Goal: Task Accomplishment & Management: Complete application form

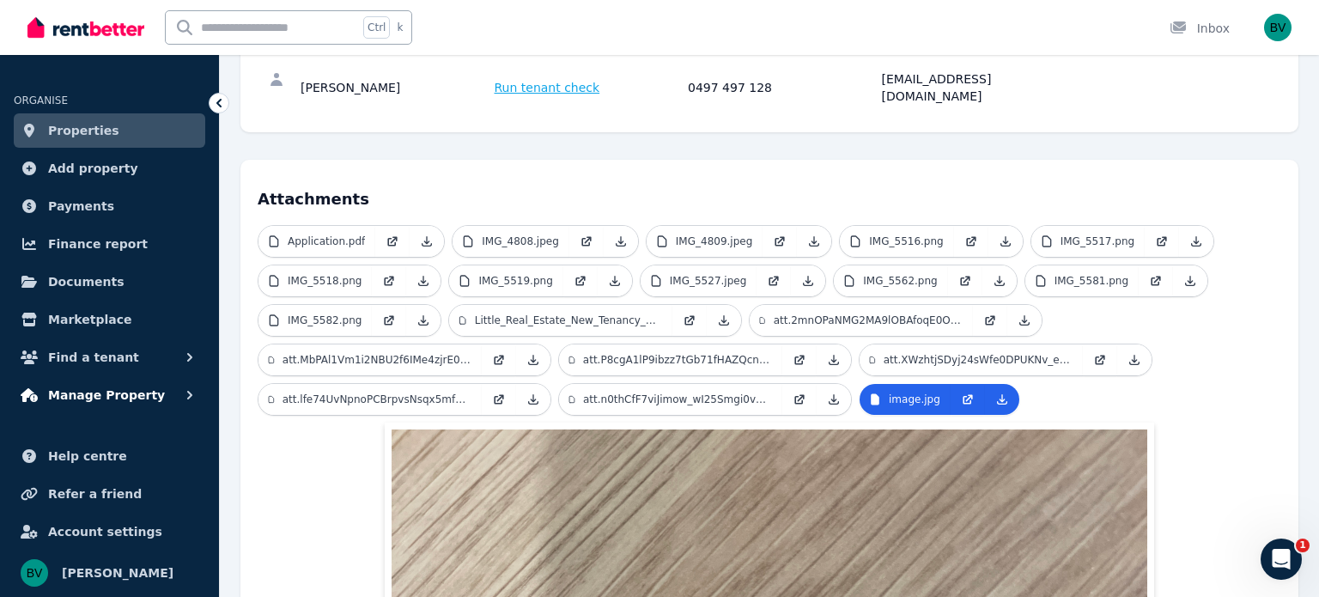
scroll to position [309, 0]
click at [182, 356] on icon "button" at bounding box center [189, 357] width 17 height 17
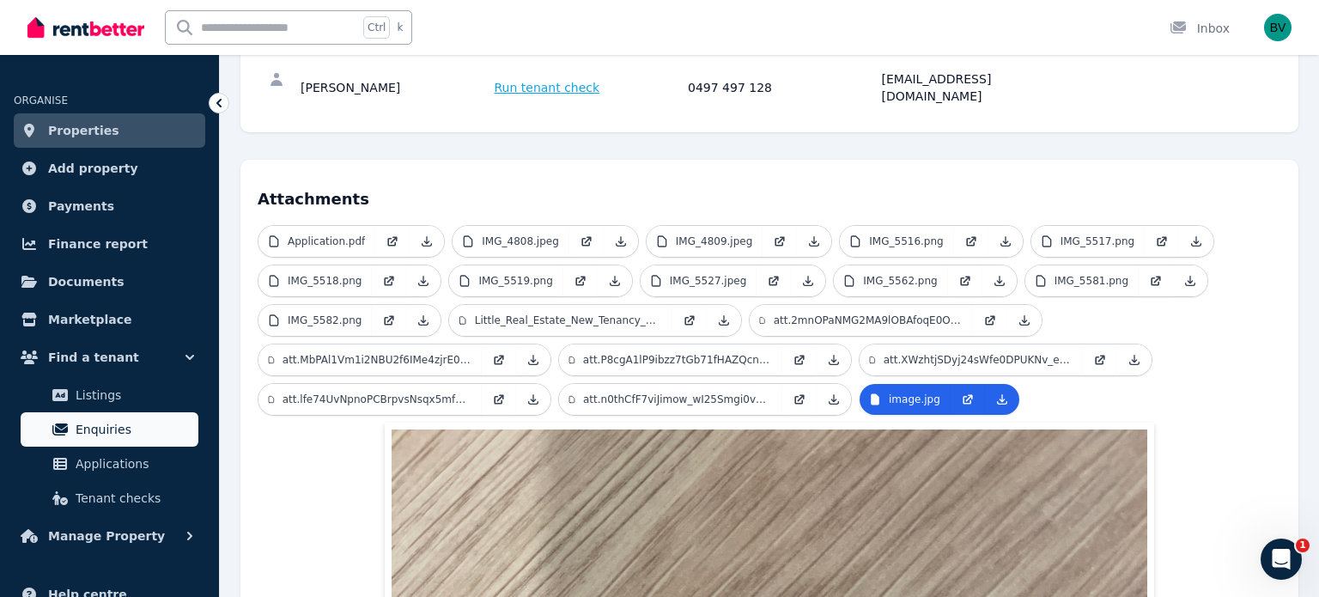
click at [133, 432] on span "Enquiries" at bounding box center [134, 429] width 116 height 21
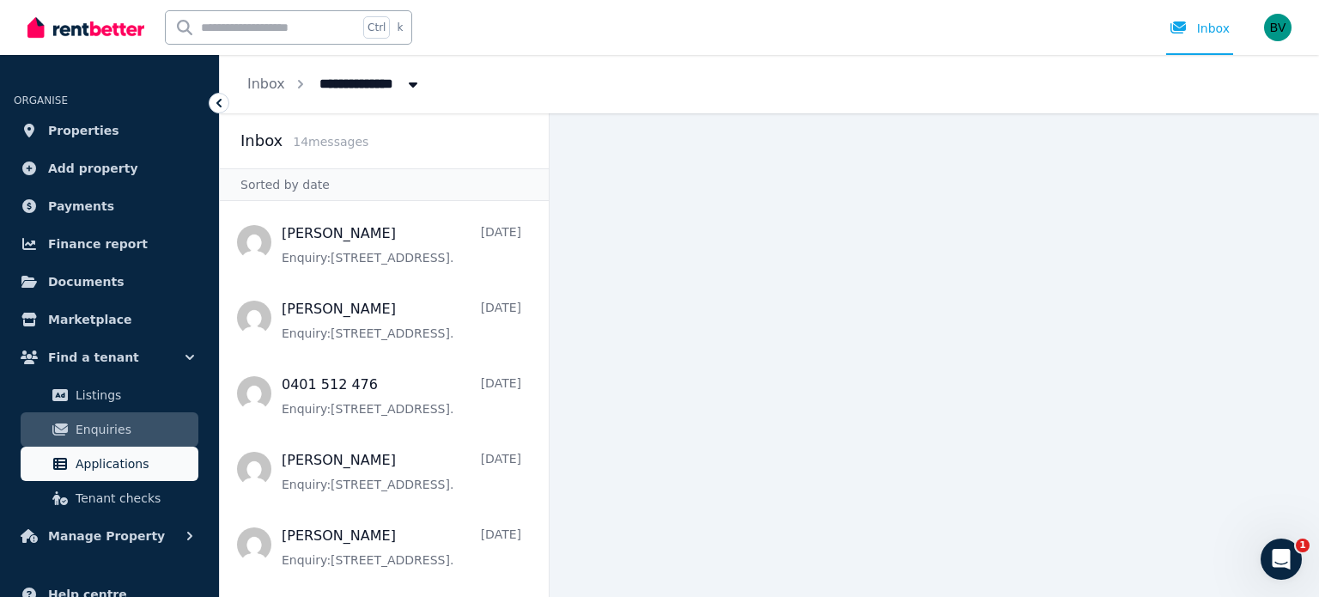
click at [116, 471] on span "Applications" at bounding box center [134, 463] width 116 height 21
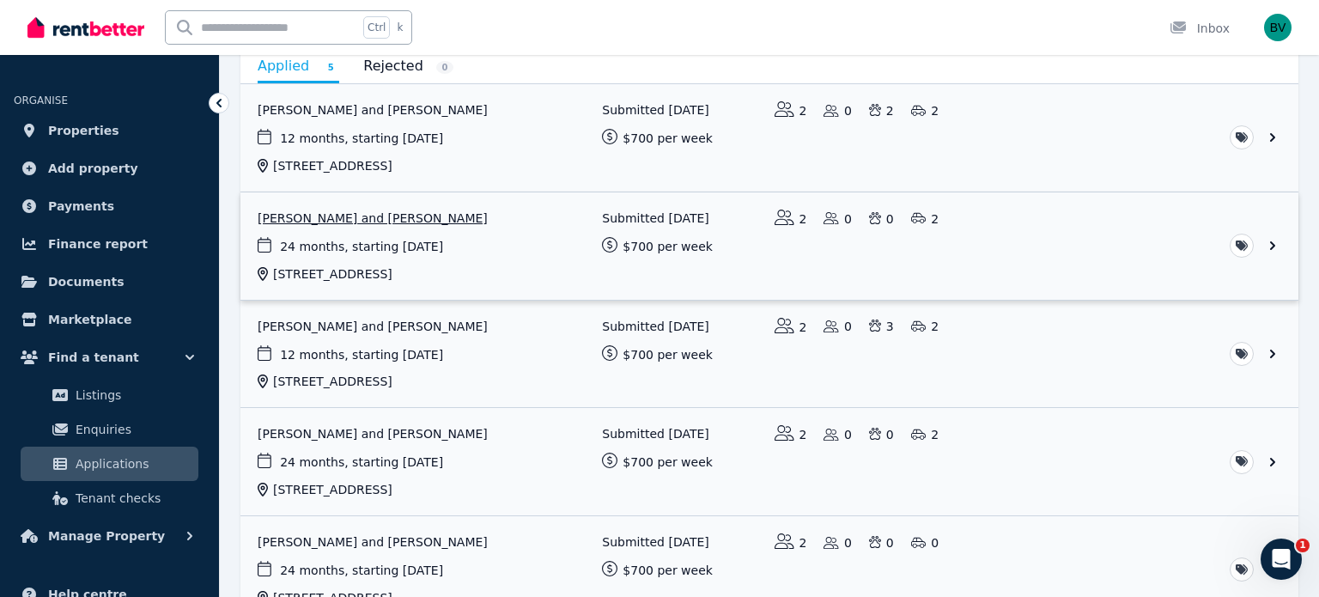
scroll to position [191, 0]
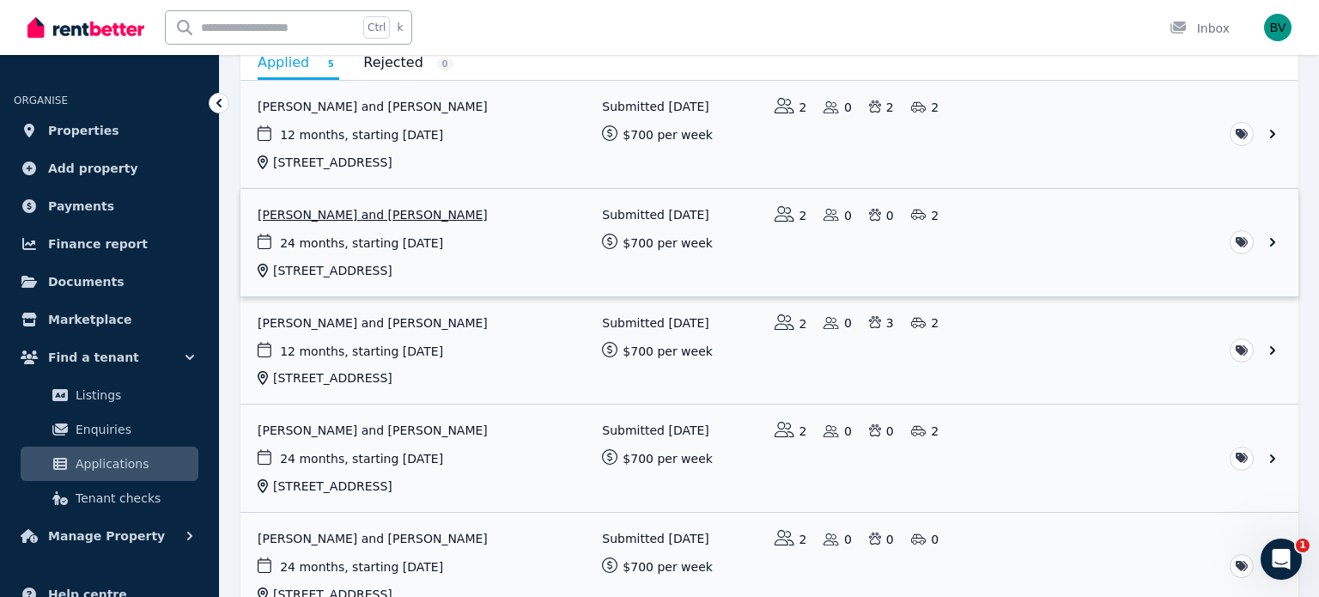
click at [491, 277] on link "View application: Peter Morunga and Michelle Pokai" at bounding box center [769, 242] width 1058 height 107
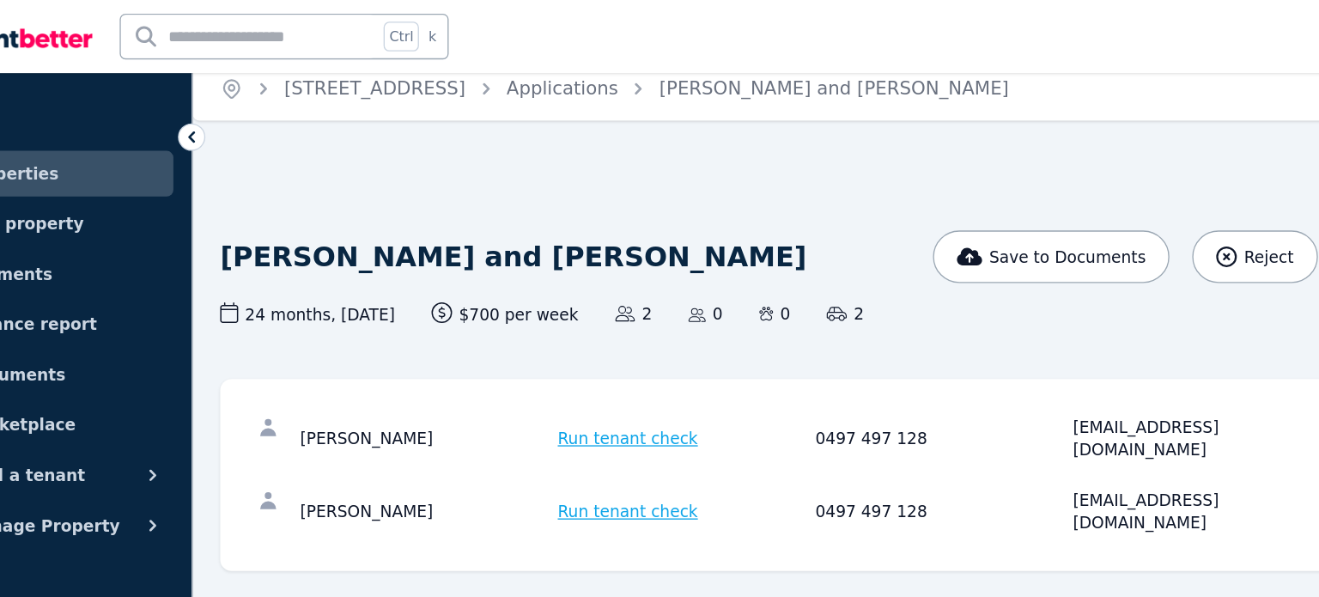
scroll to position [9, 0]
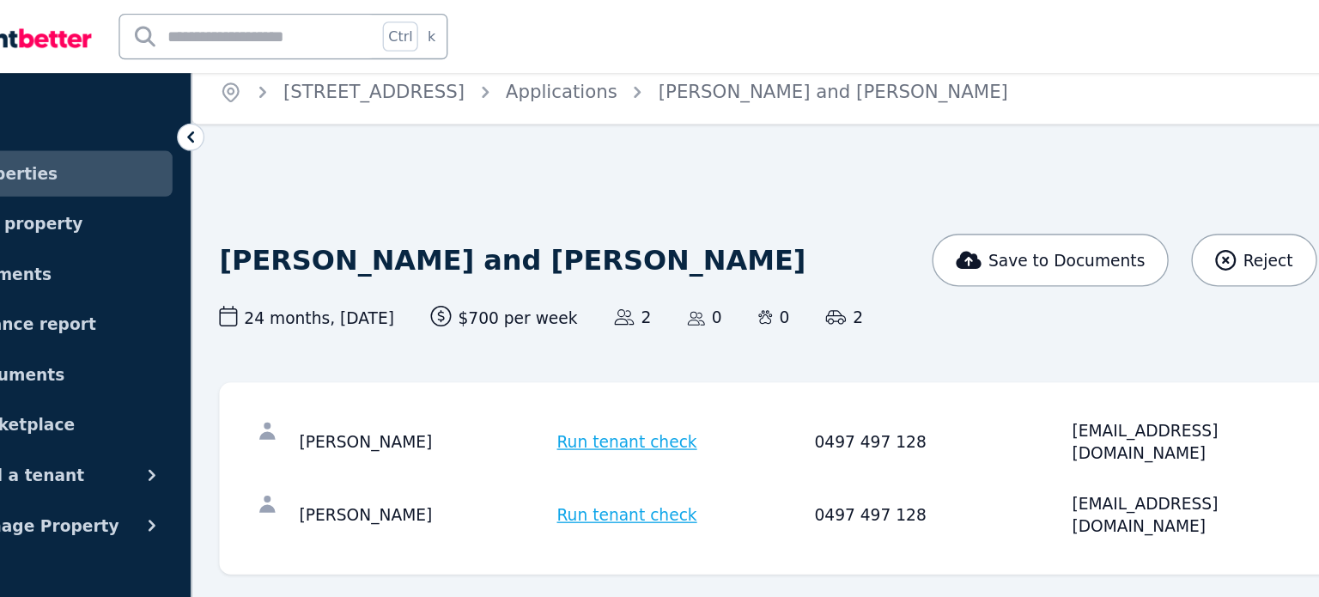
click at [557, 325] on span "Run tenant check" at bounding box center [548, 332] width 106 height 17
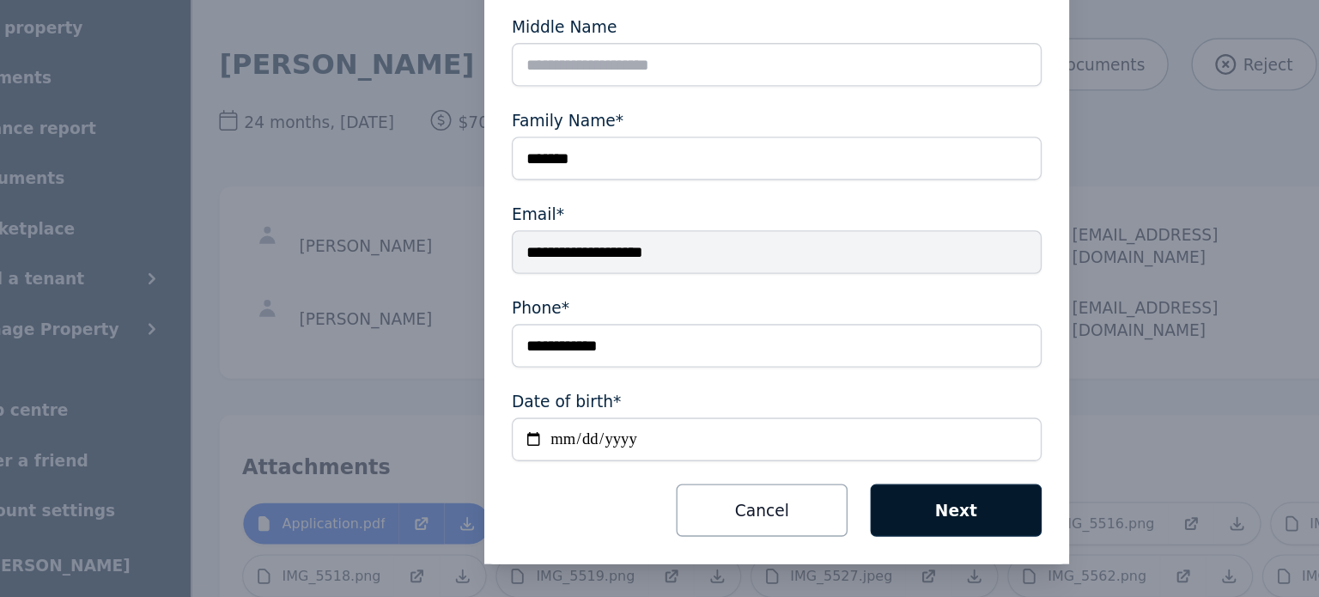
click at [789, 542] on button "Next" at bounding box center [794, 532] width 129 height 40
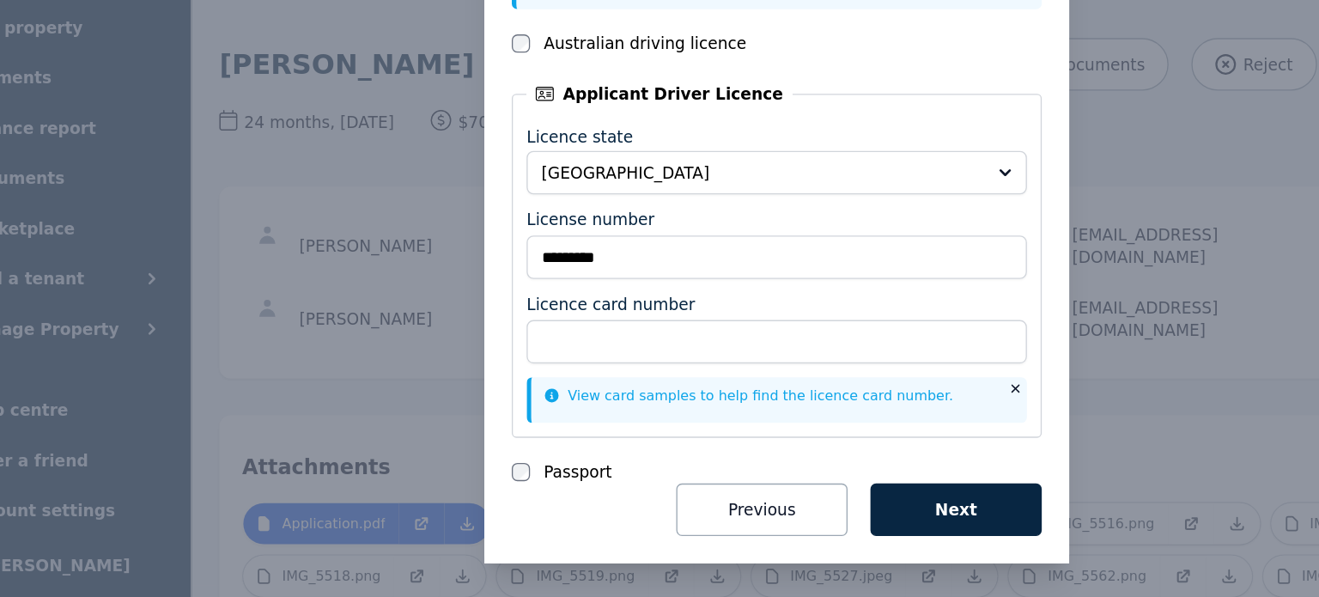
click at [490, 447] on link "View card samples to help find the licence card number." at bounding box center [638, 445] width 307 height 12
click at [807, 532] on button "Next" at bounding box center [794, 531] width 129 height 40
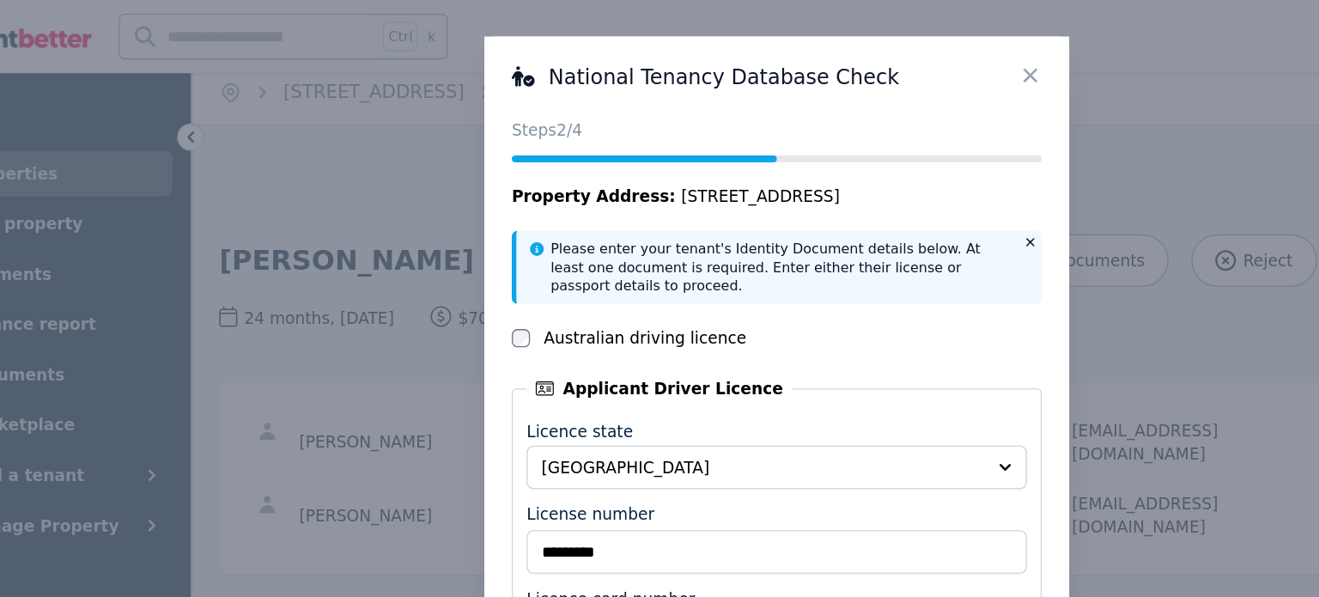
click at [856, 58] on icon at bounding box center [850, 56] width 17 height 17
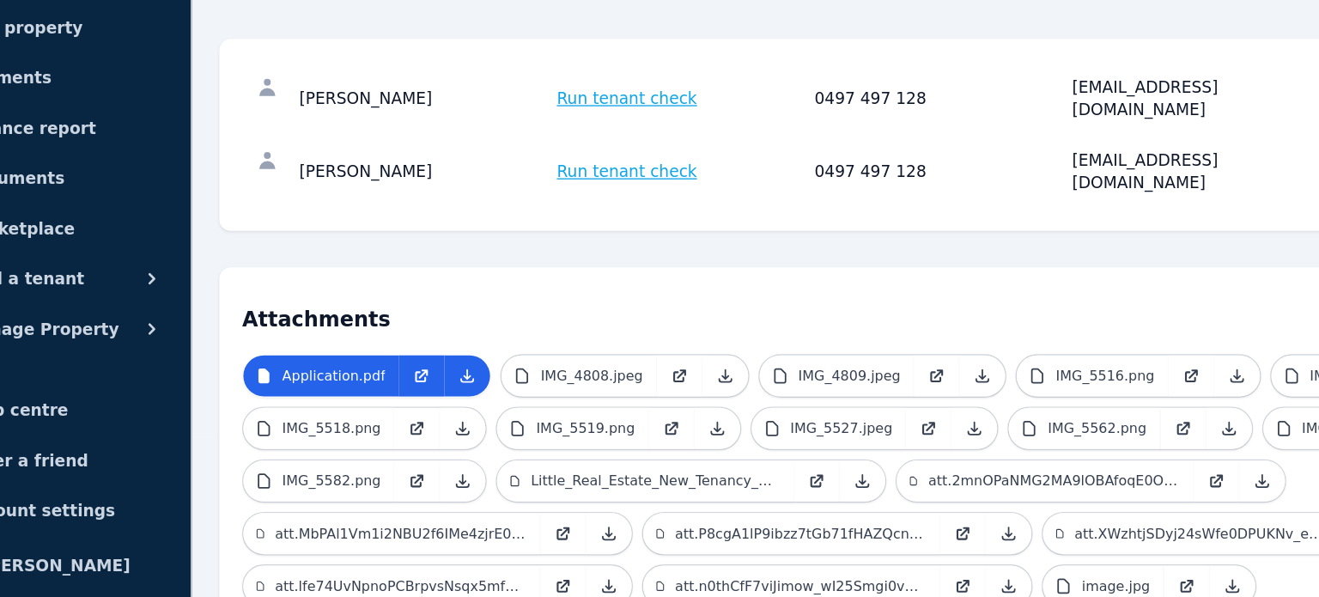
scroll to position [124, 0]
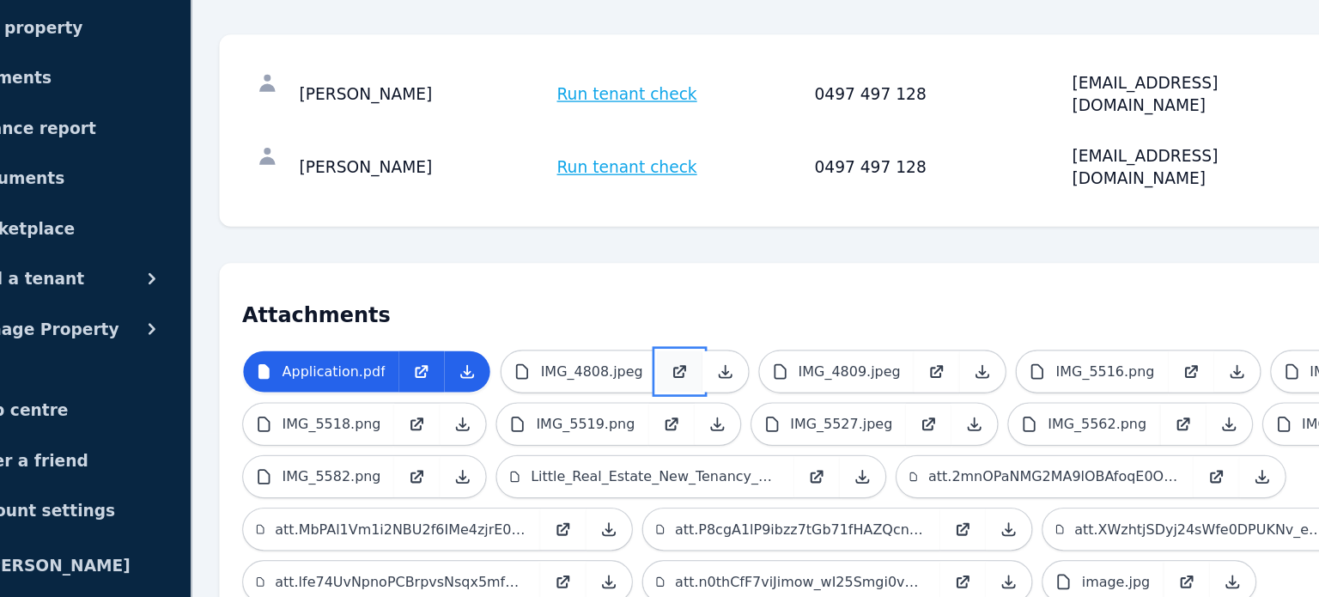
click at [584, 422] on icon at bounding box center [587, 425] width 7 height 7
click at [773, 420] on icon at bounding box center [780, 427] width 14 height 14
click at [964, 420] on icon at bounding box center [971, 427] width 14 height 14
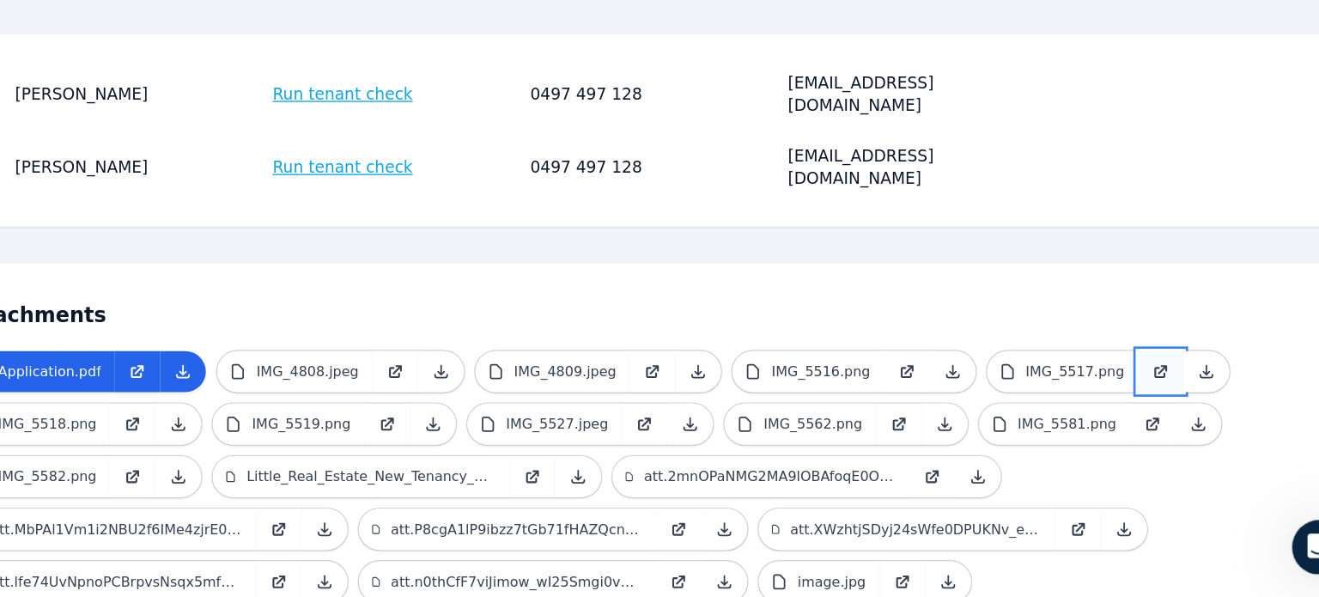
click at [1155, 420] on icon at bounding box center [1162, 427] width 14 height 14
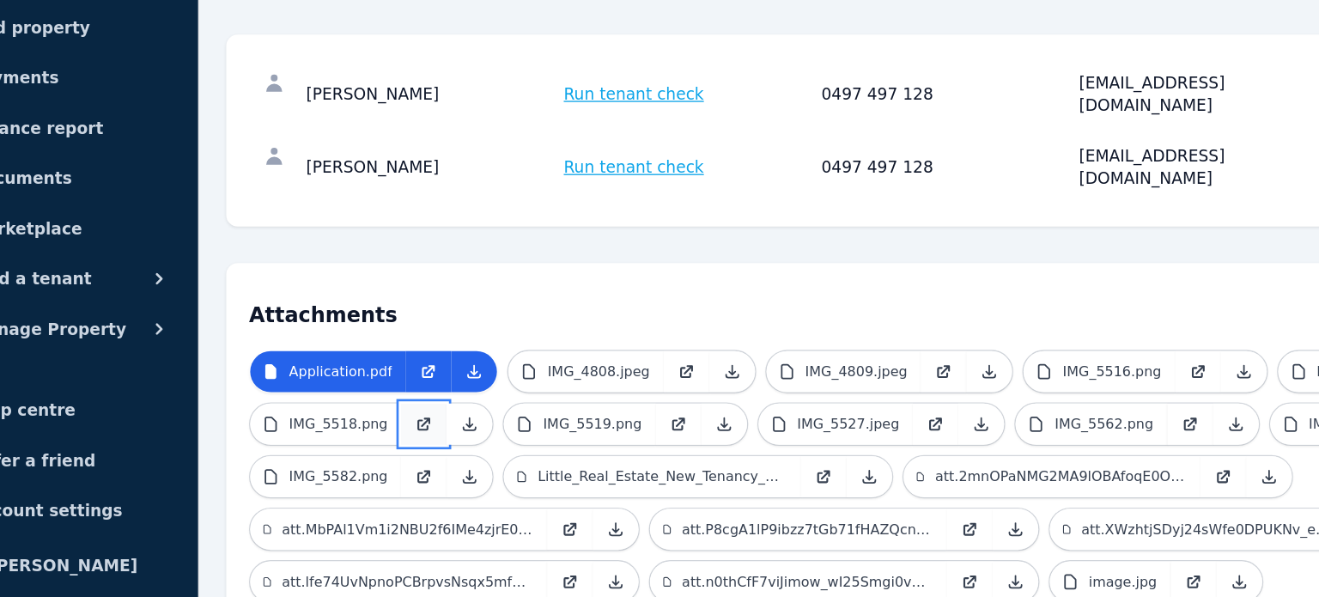
click at [393, 451] on link at bounding box center [389, 466] width 34 height 31
click at [767, 459] on icon at bounding box center [774, 466] width 14 height 14
click at [575, 451] on link at bounding box center [580, 466] width 34 height 31
click at [958, 459] on icon at bounding box center [965, 466] width 14 height 14
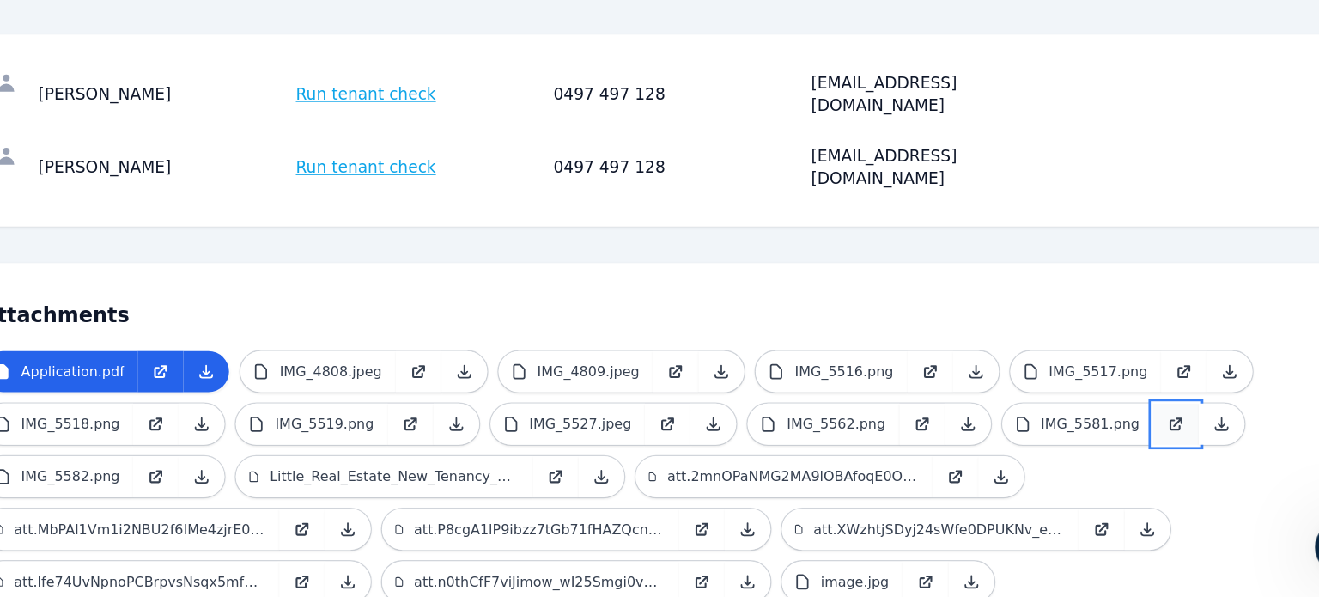
click at [1149, 459] on icon at bounding box center [1156, 466] width 14 height 14
click at [961, 578] on icon at bounding box center [968, 585] width 14 height 14
click at [793, 578] on icon at bounding box center [800, 585] width 14 height 14
click at [497, 581] on icon at bounding box center [498, 585] width 9 height 9
click at [1098, 538] on icon at bounding box center [1100, 545] width 14 height 14
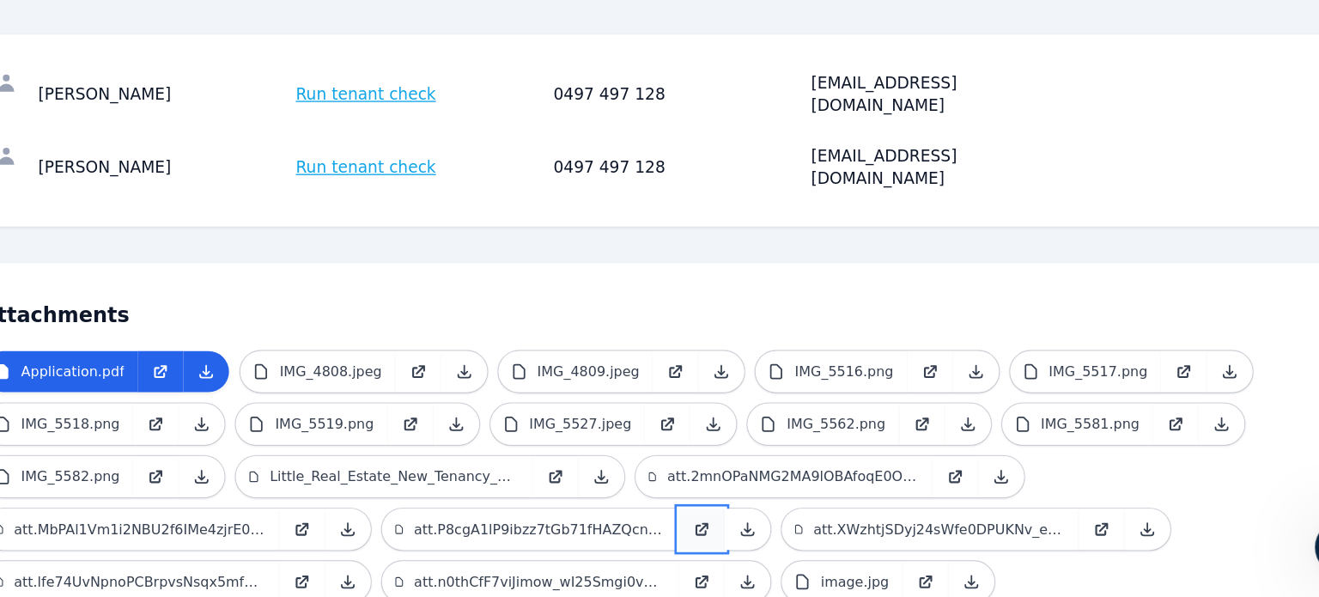
click at [789, 530] on link at bounding box center [799, 545] width 34 height 31
click at [487, 530] on link at bounding box center [499, 545] width 34 height 31
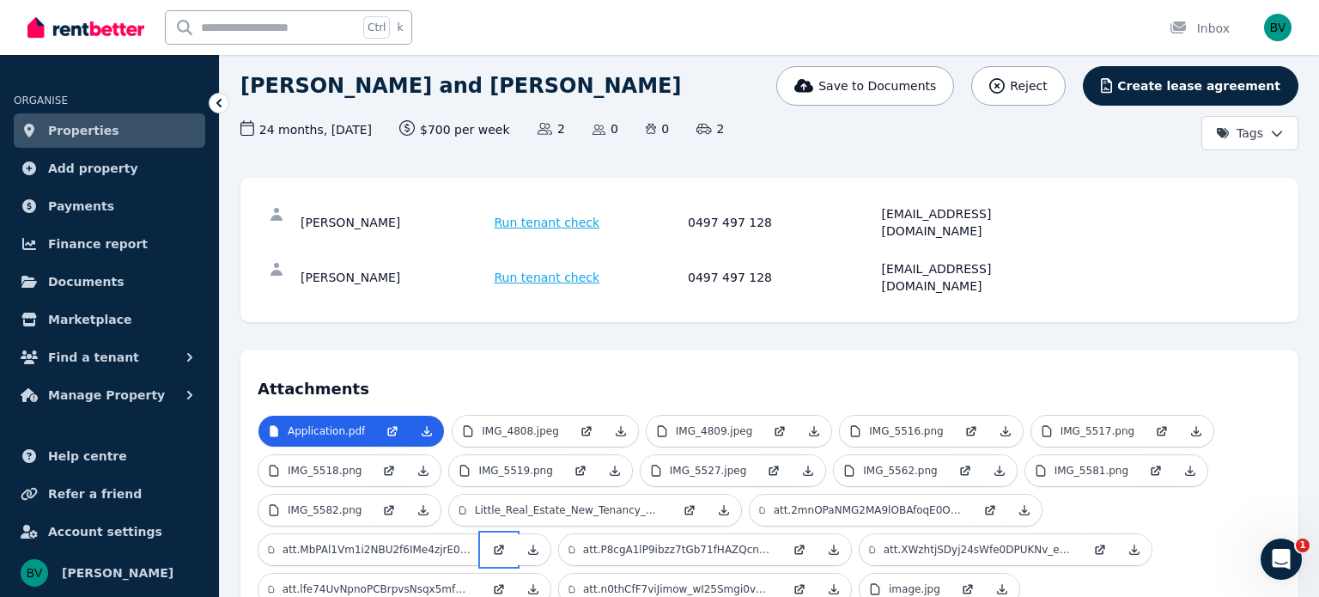
scroll to position [114, 0]
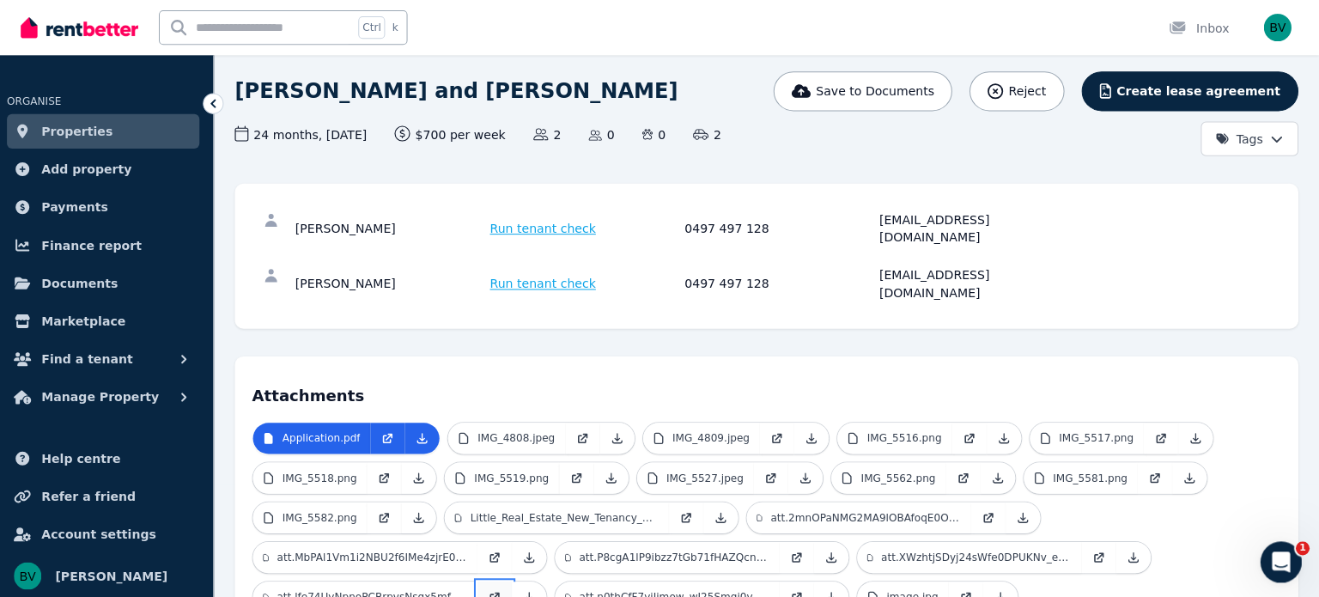
click at [500, 587] on icon at bounding box center [499, 594] width 14 height 14
click at [992, 500] on link at bounding box center [990, 515] width 34 height 31
click at [382, 508] on icon at bounding box center [389, 515] width 14 height 14
click at [394, 50] on div "Ctrl k" at bounding box center [293, 27] width 256 height 55
click at [517, 220] on span "Run tenant check" at bounding box center [548, 227] width 106 height 17
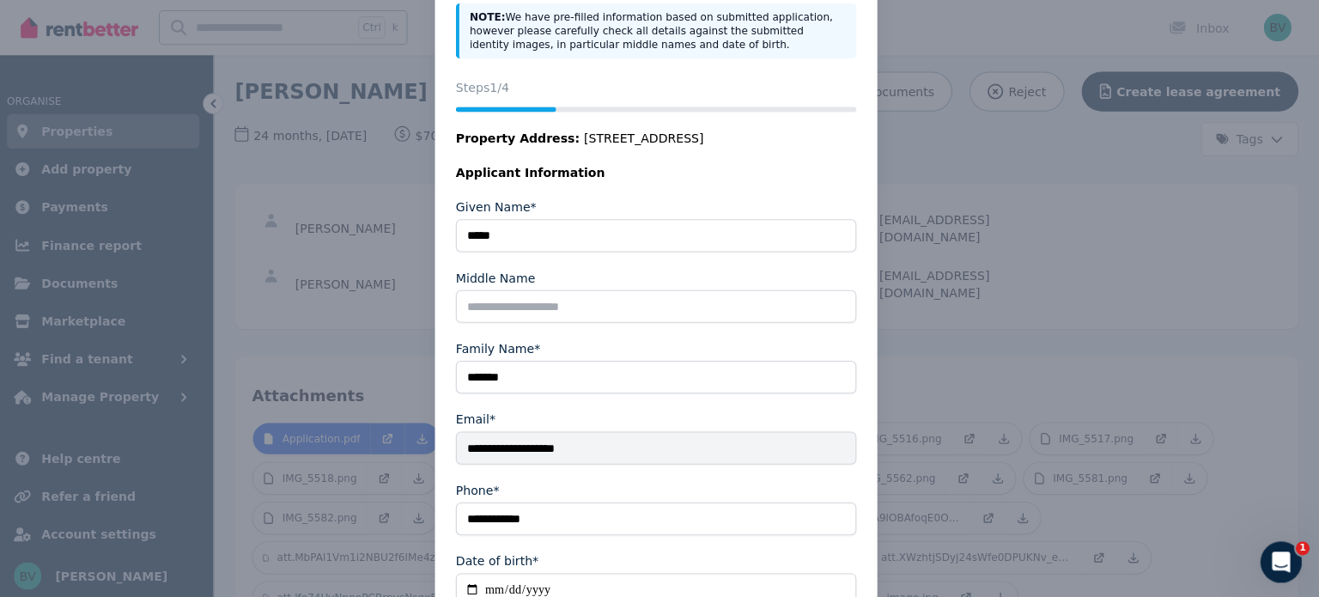
scroll to position [249, 0]
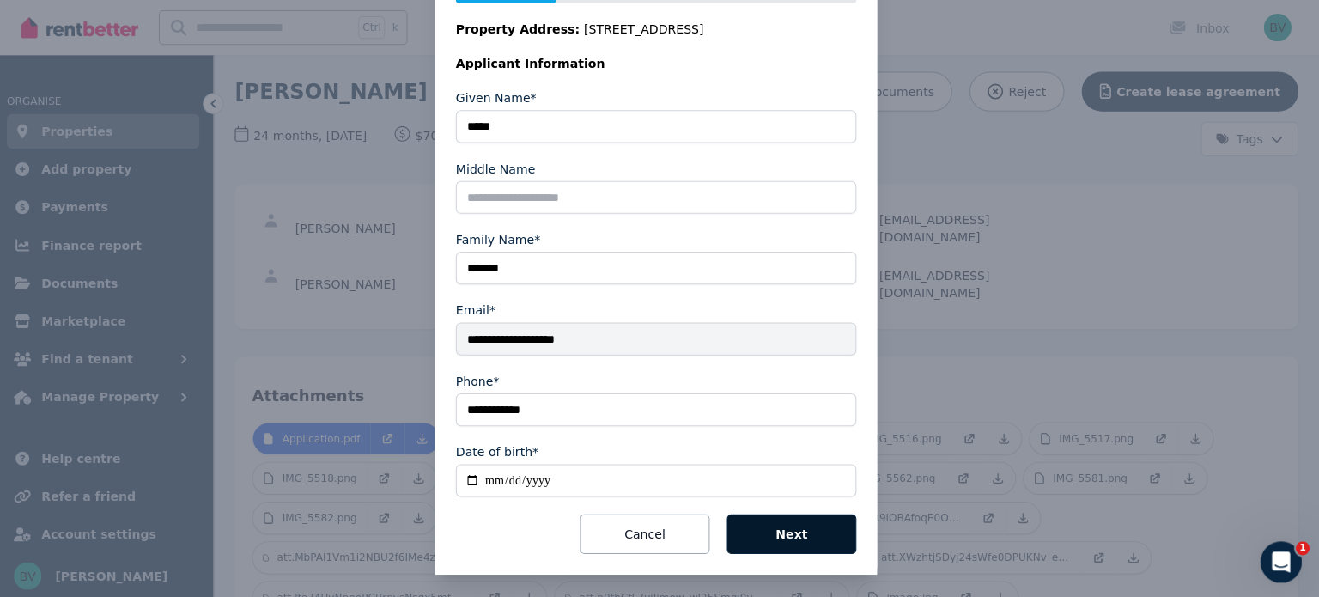
click at [795, 542] on button "Next" at bounding box center [794, 532] width 129 height 40
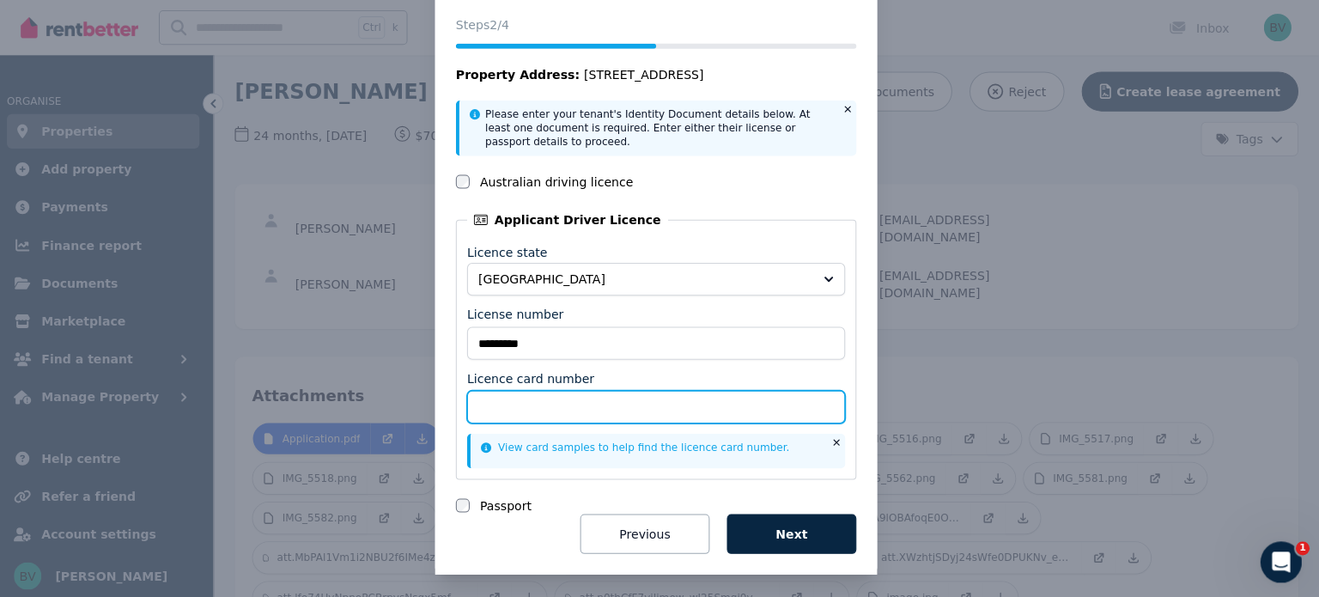
click at [484, 411] on input "Licence card number" at bounding box center [660, 404] width 376 height 33
type input "**********"
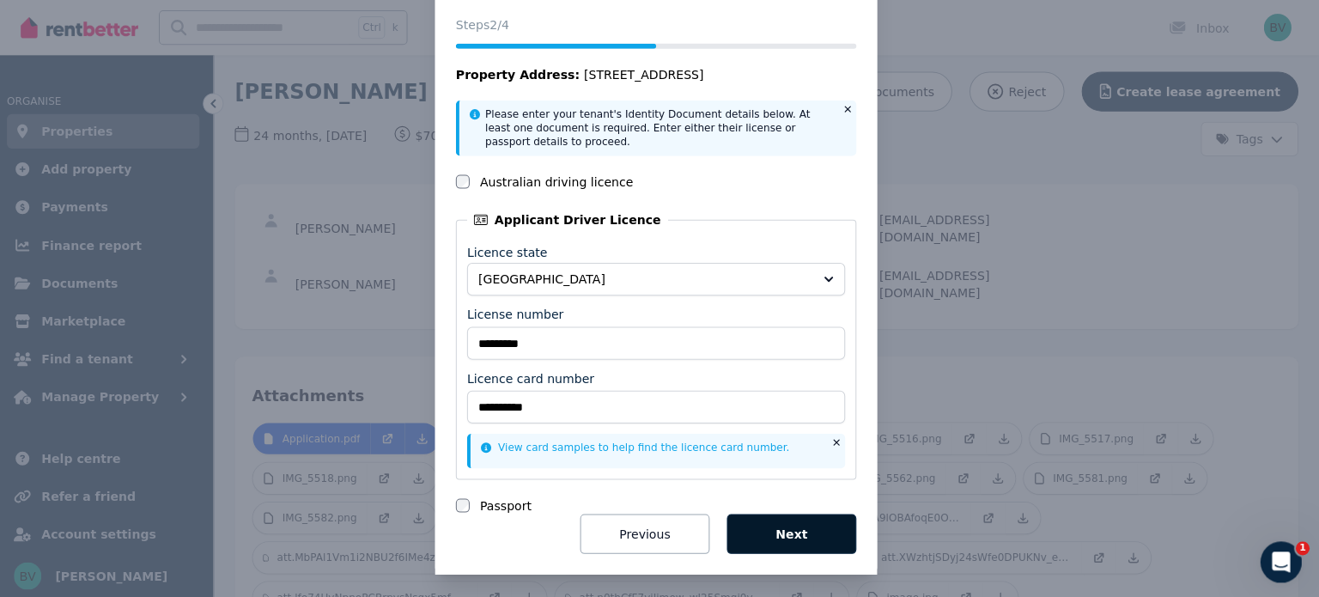
click at [799, 526] on button "Next" at bounding box center [794, 531] width 129 height 40
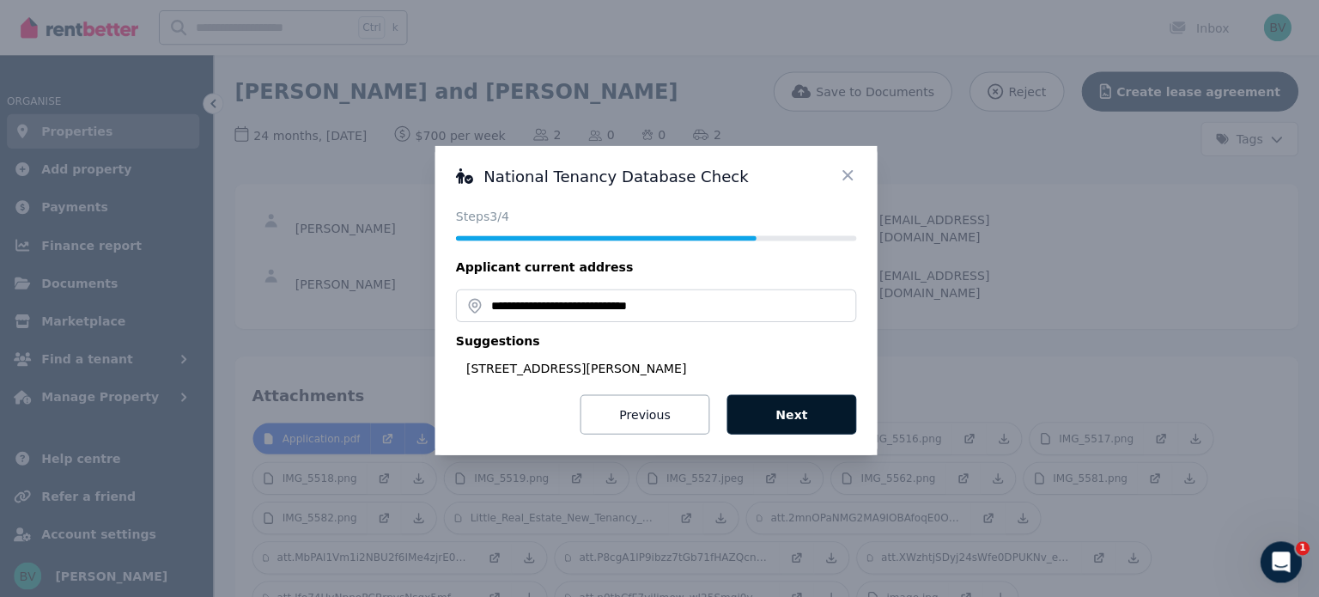
click at [804, 417] on button "Next" at bounding box center [794, 412] width 129 height 40
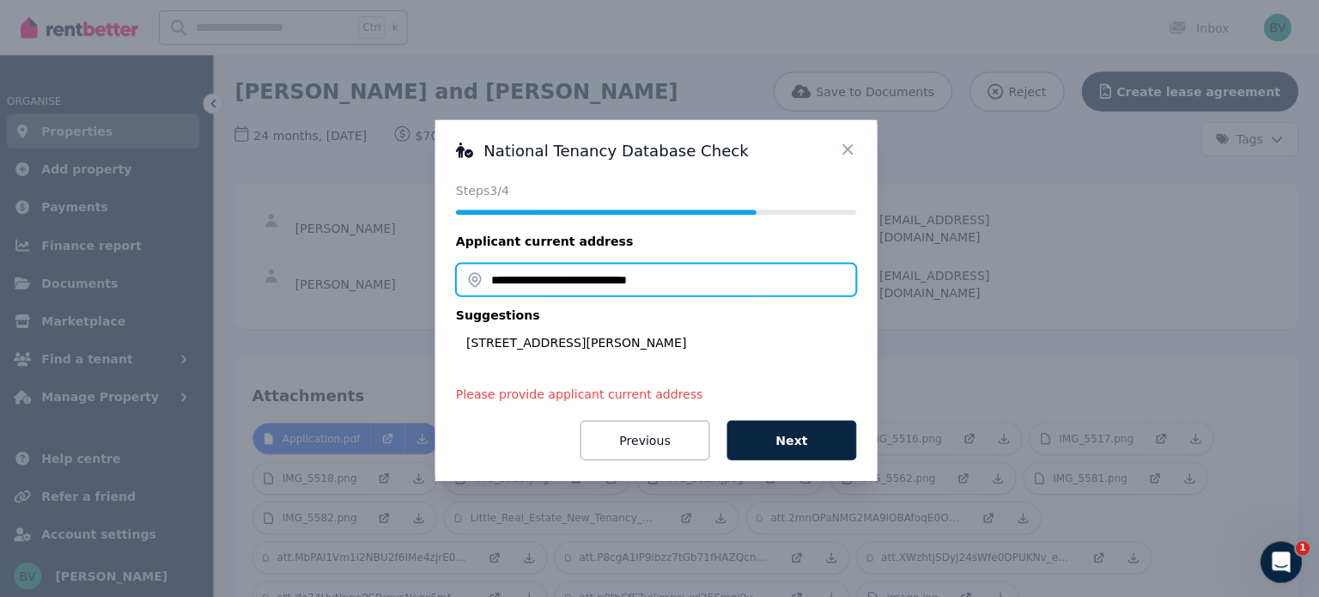
click at [757, 279] on input "**********" at bounding box center [659, 278] width 399 height 33
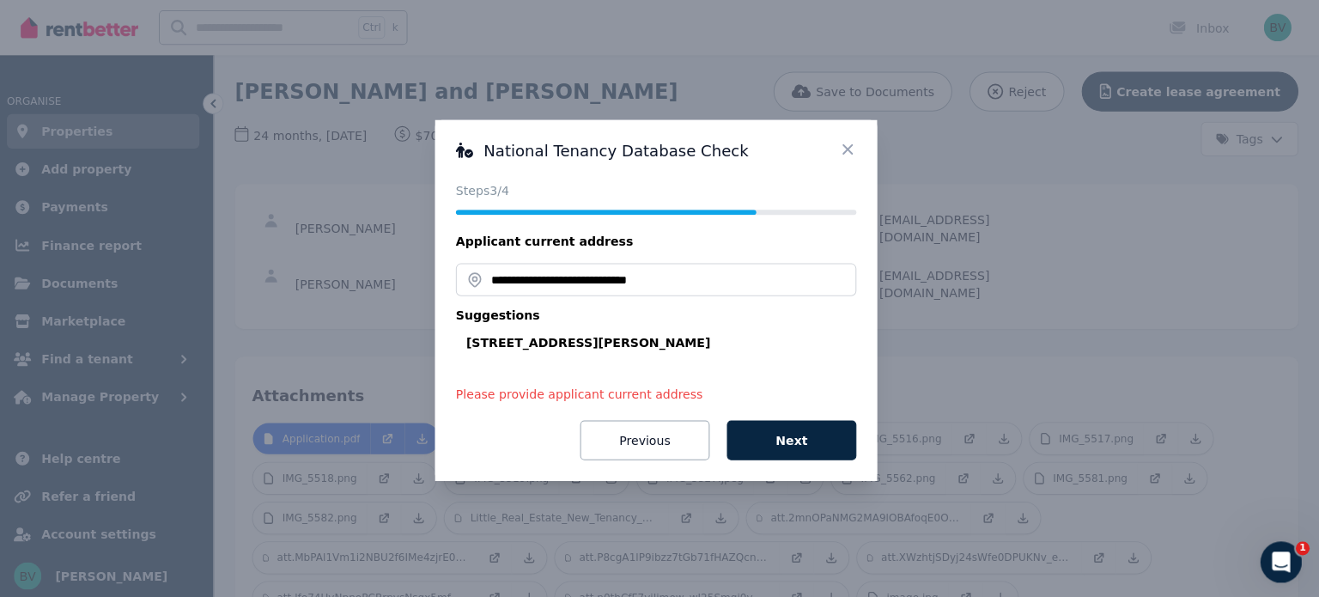
click at [624, 341] on div "[STREET_ADDRESS][PERSON_NAME]" at bounding box center [665, 340] width 388 height 17
type input "**********"
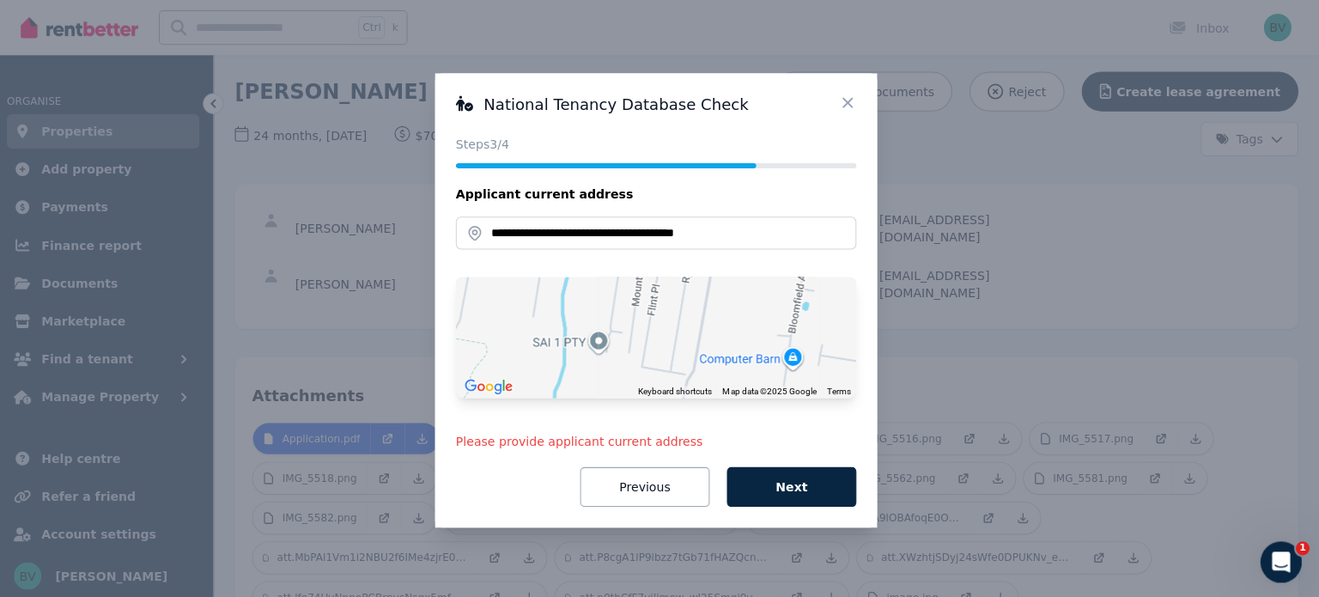
click at [798, 508] on div "**********" at bounding box center [660, 299] width 440 height 452
click at [798, 492] on button "Next" at bounding box center [794, 485] width 129 height 40
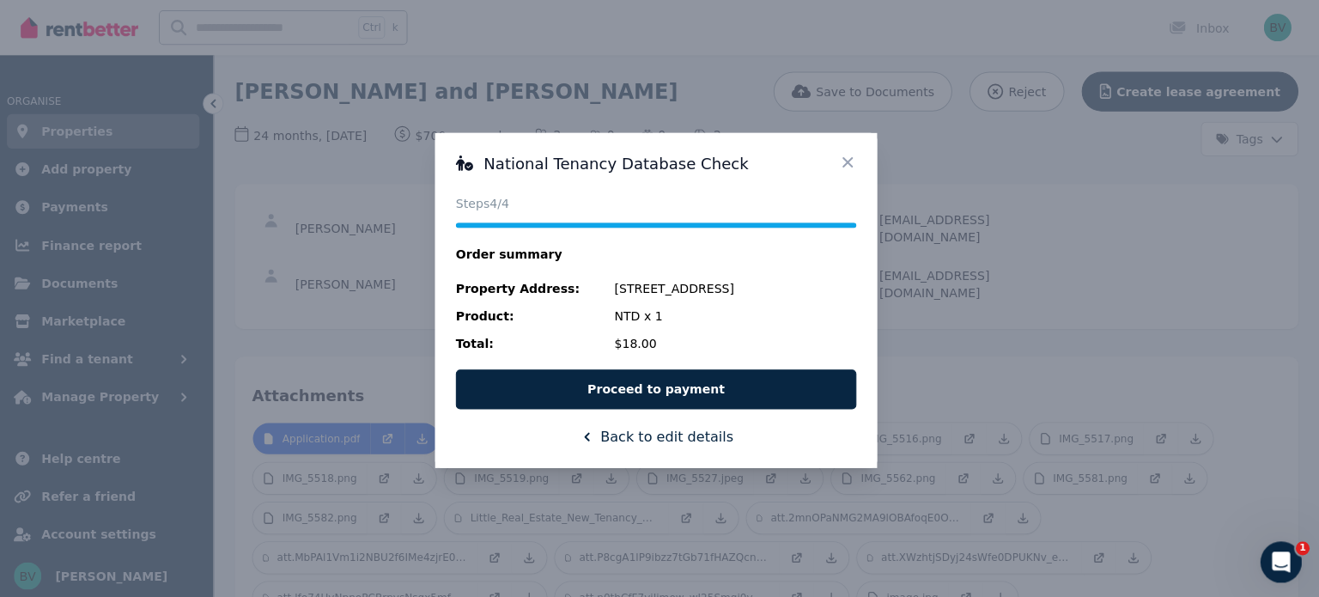
click at [852, 161] on icon at bounding box center [850, 161] width 17 height 17
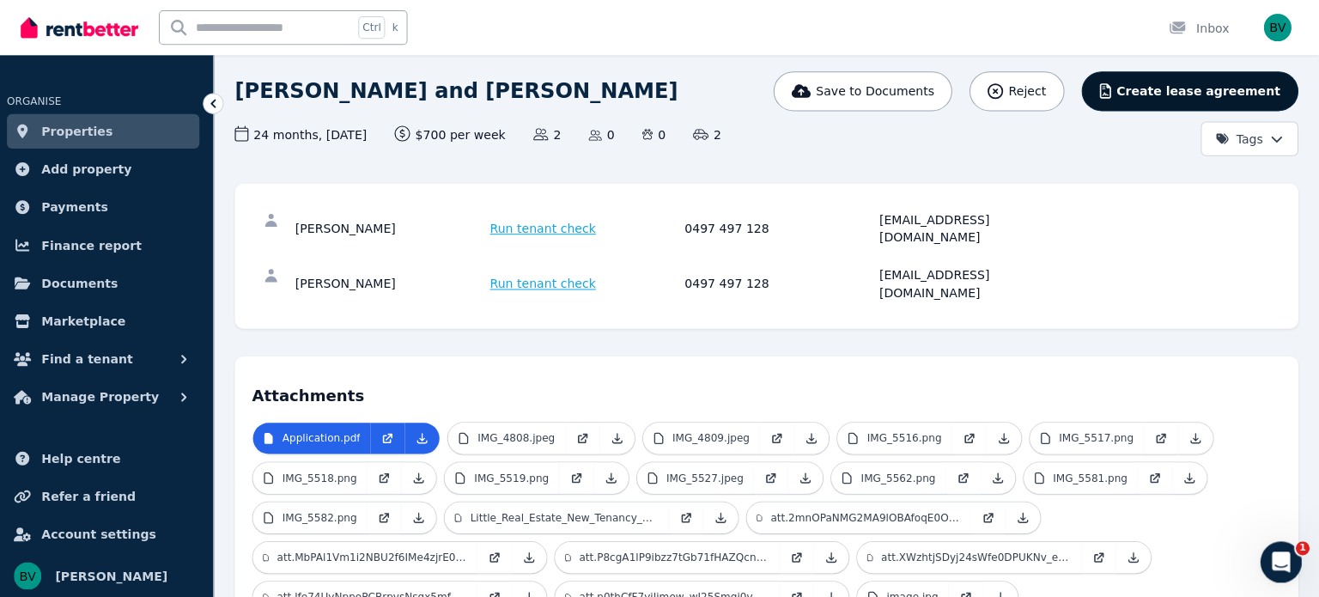
click at [1231, 91] on span "Create lease agreement" at bounding box center [1198, 90] width 163 height 17
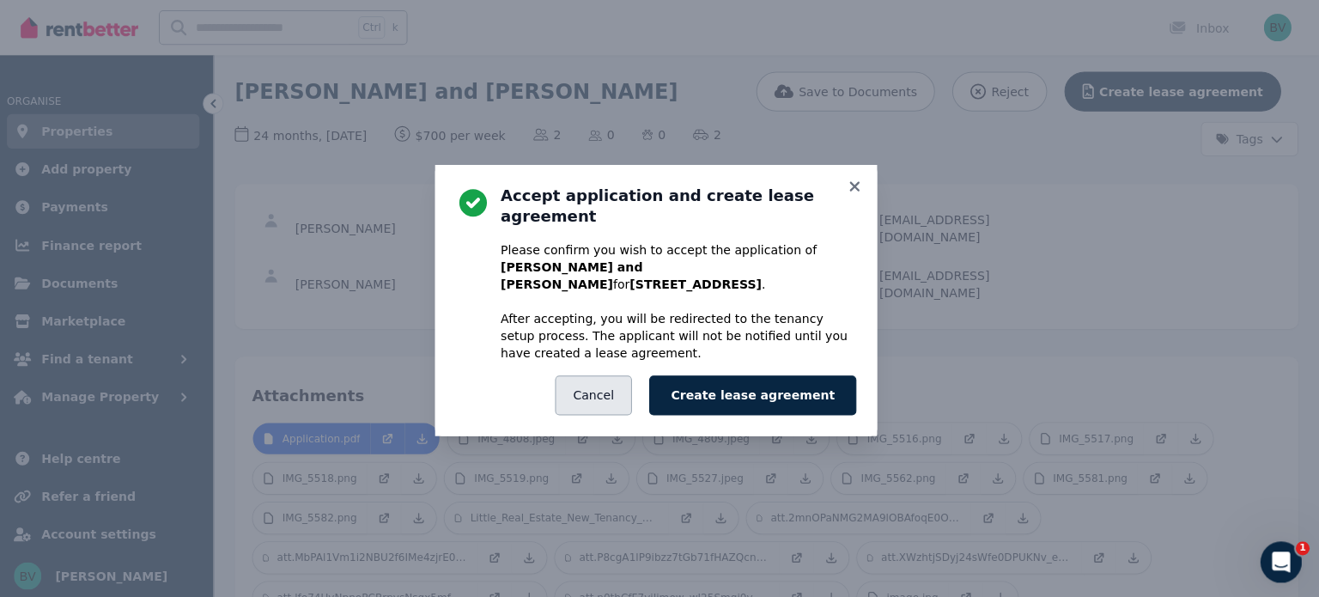
click at [615, 374] on button "Cancel" at bounding box center [597, 394] width 76 height 40
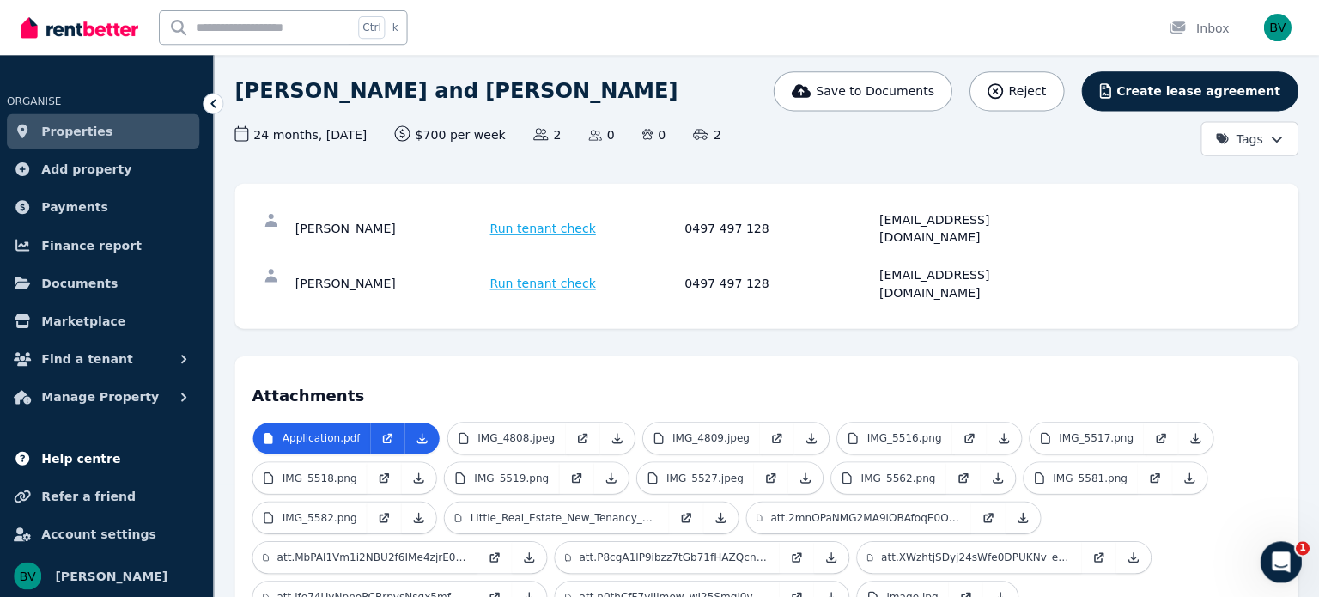
click at [45, 453] on link "Help centre" at bounding box center [110, 456] width 192 height 34
